Goal: Share content

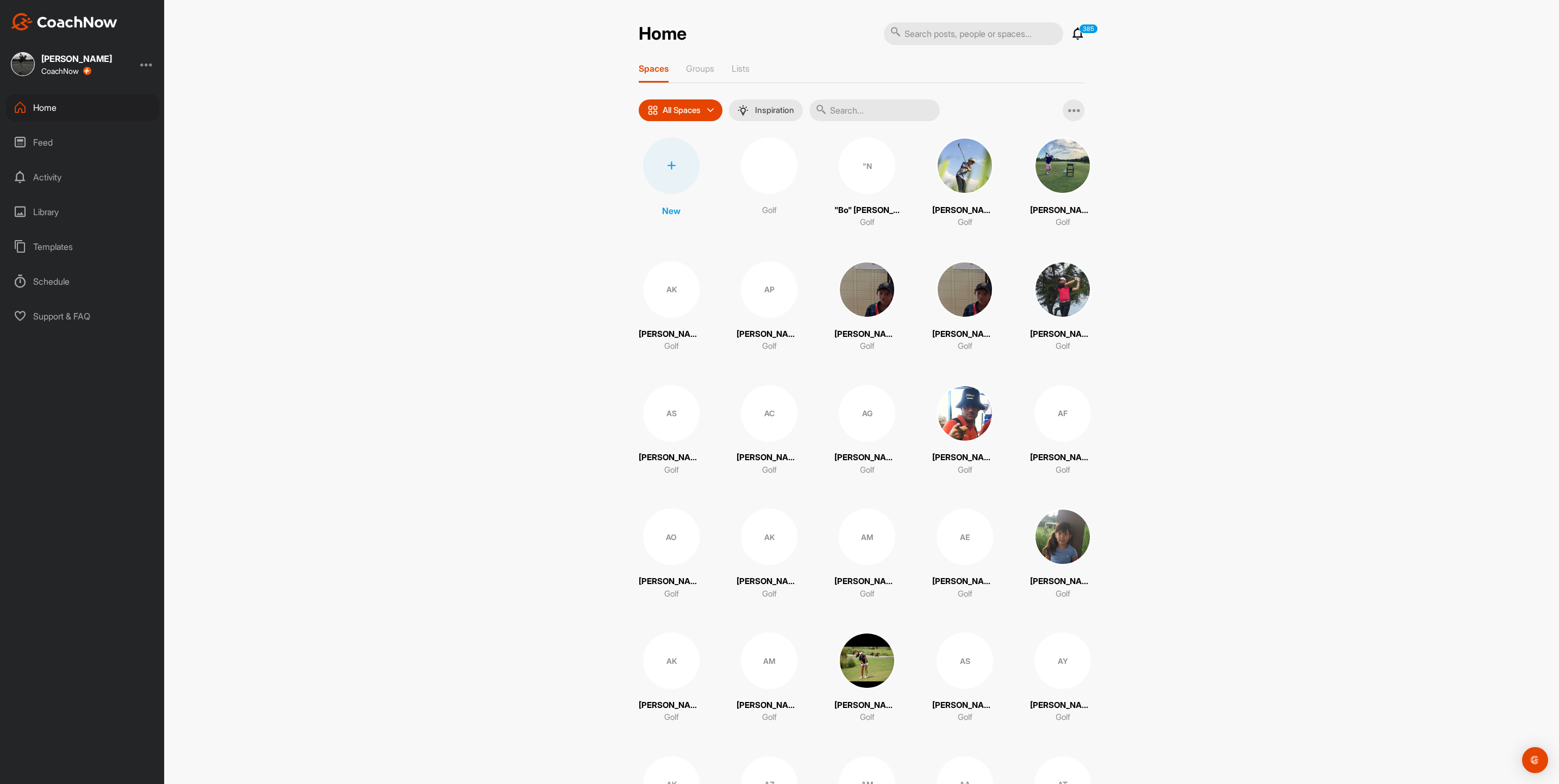
click at [862, 110] on input "text" at bounding box center [874, 110] width 130 height 21
type input "YUTA"
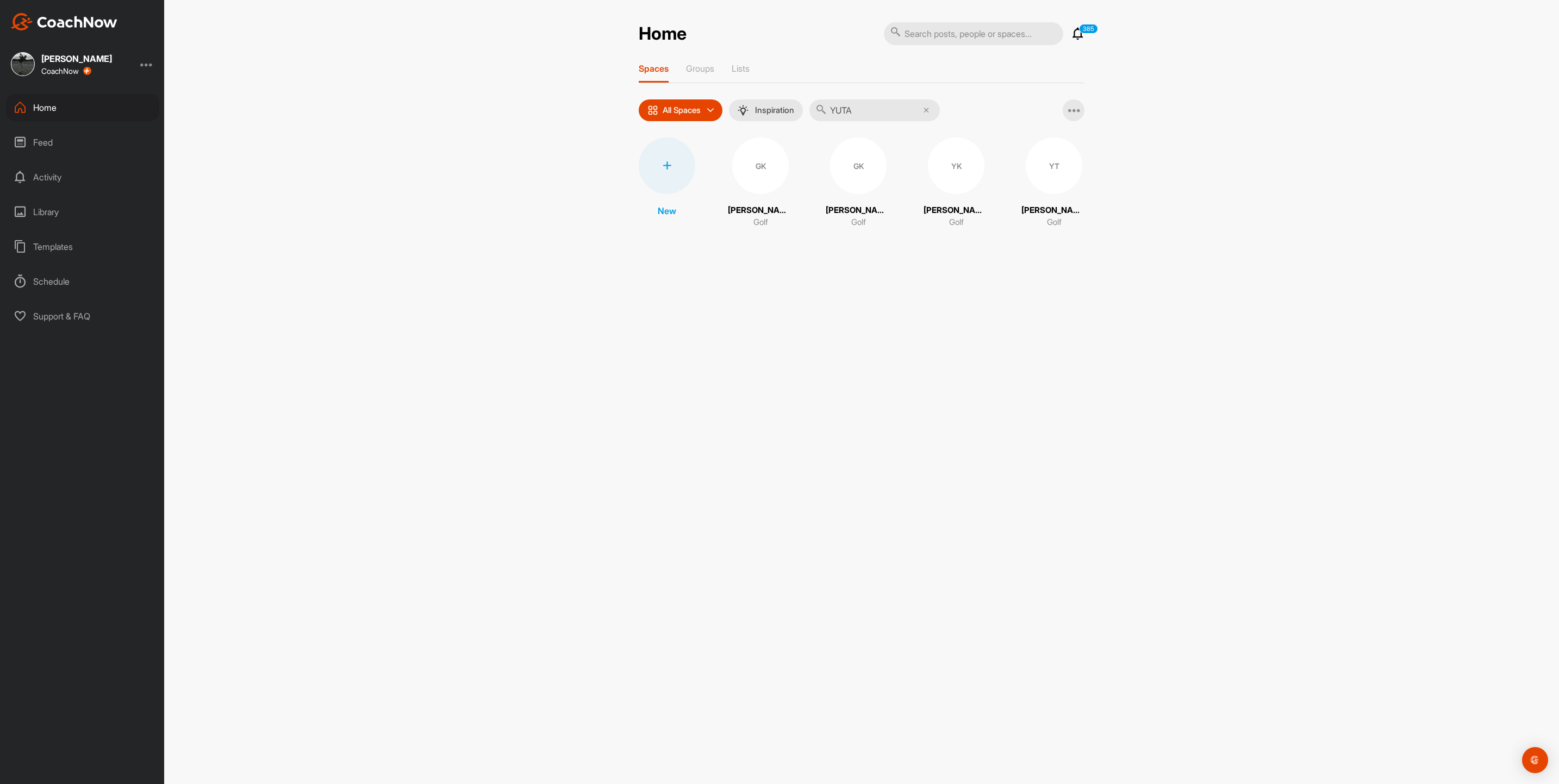
click at [963, 170] on div "YK" at bounding box center [956, 165] width 56 height 56
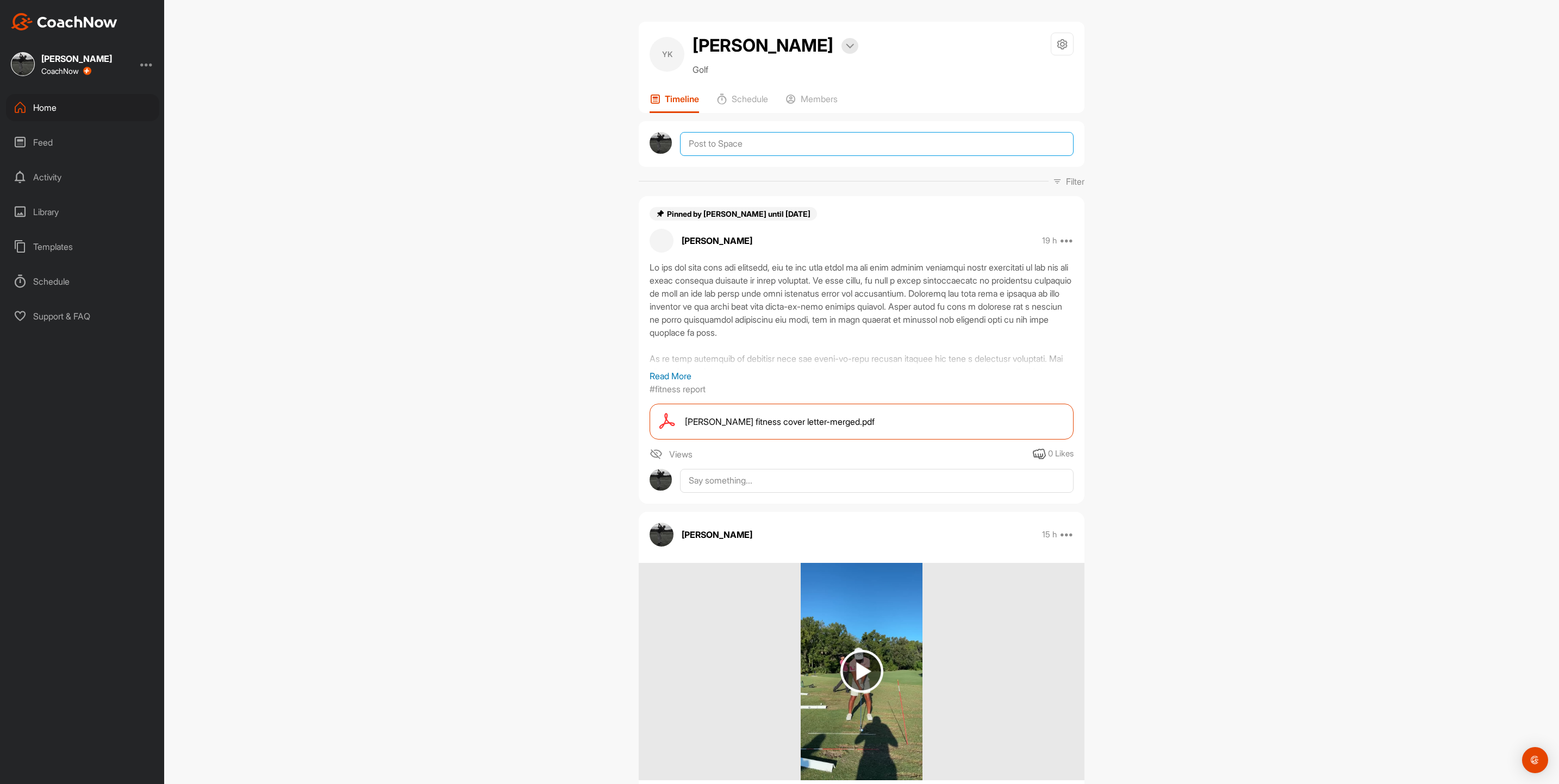
click at [743, 140] on textarea at bounding box center [877, 143] width 394 height 24
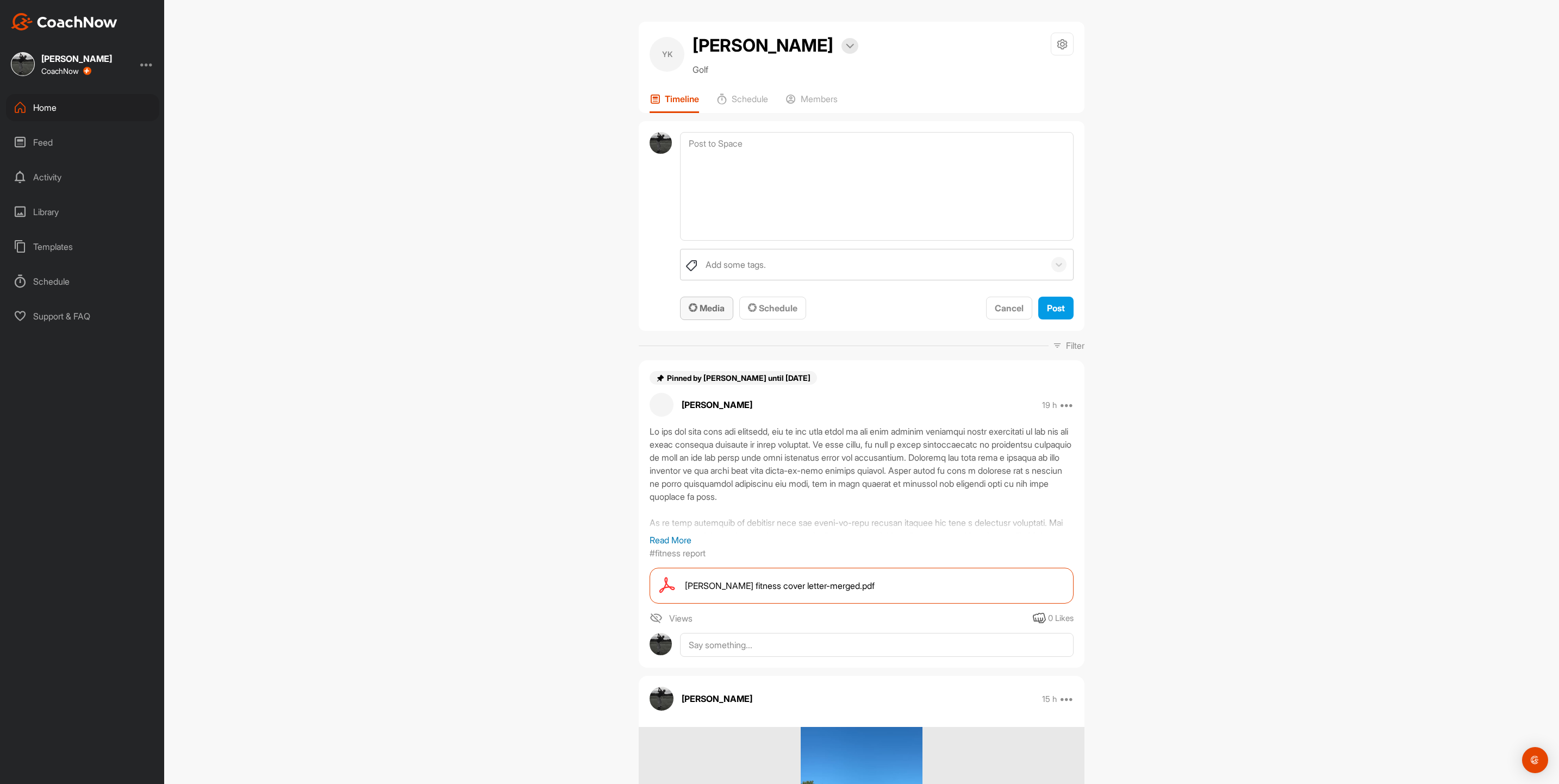
click at [705, 306] on span "Media" at bounding box center [707, 308] width 36 height 11
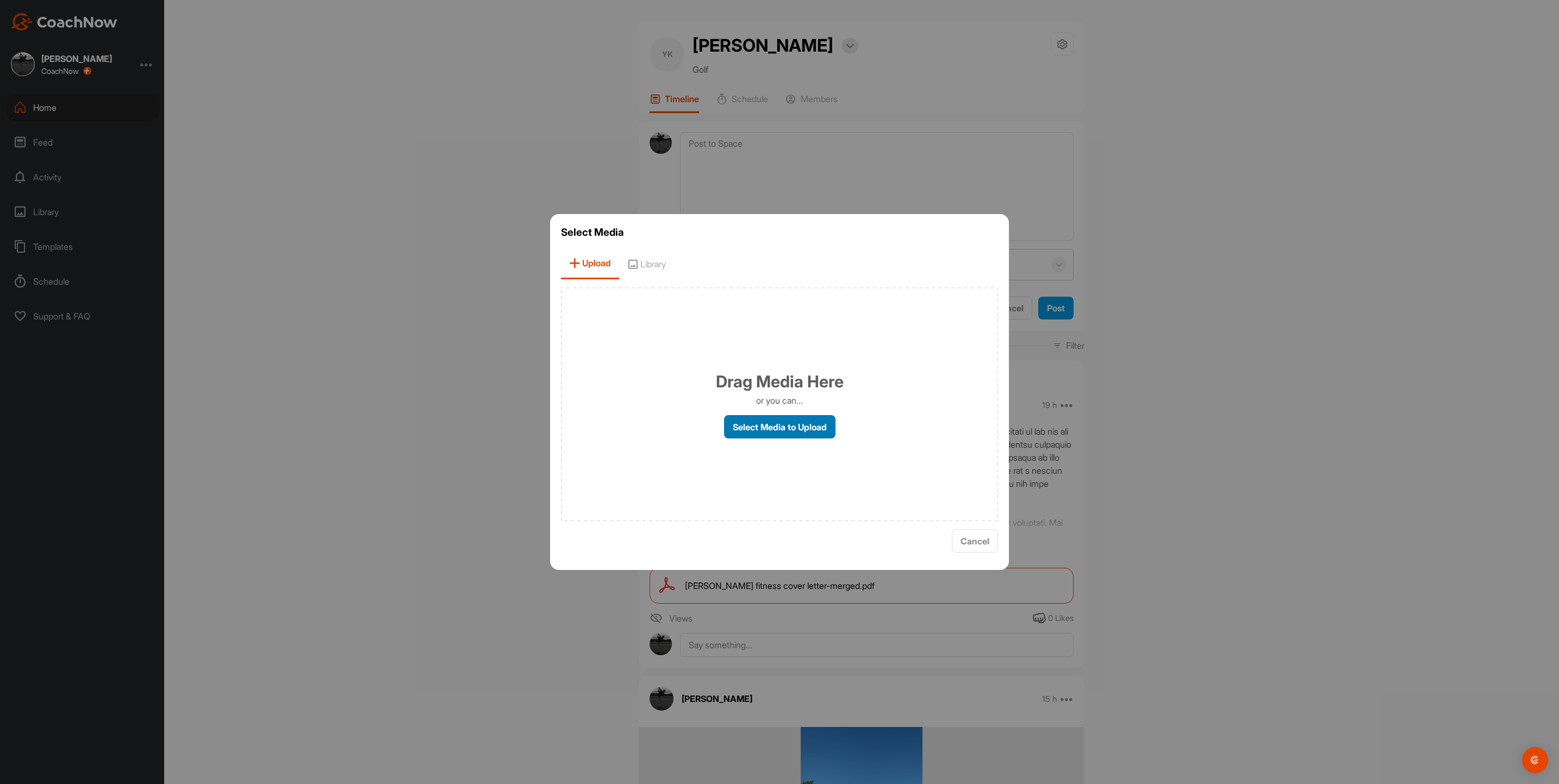
click at [743, 423] on label "Select Media to Upload" at bounding box center [779, 427] width 111 height 23
click at [0, 0] on input "Select Media to Upload" at bounding box center [0, 0] width 0 height 0
